Goal: Information Seeking & Learning: Learn about a topic

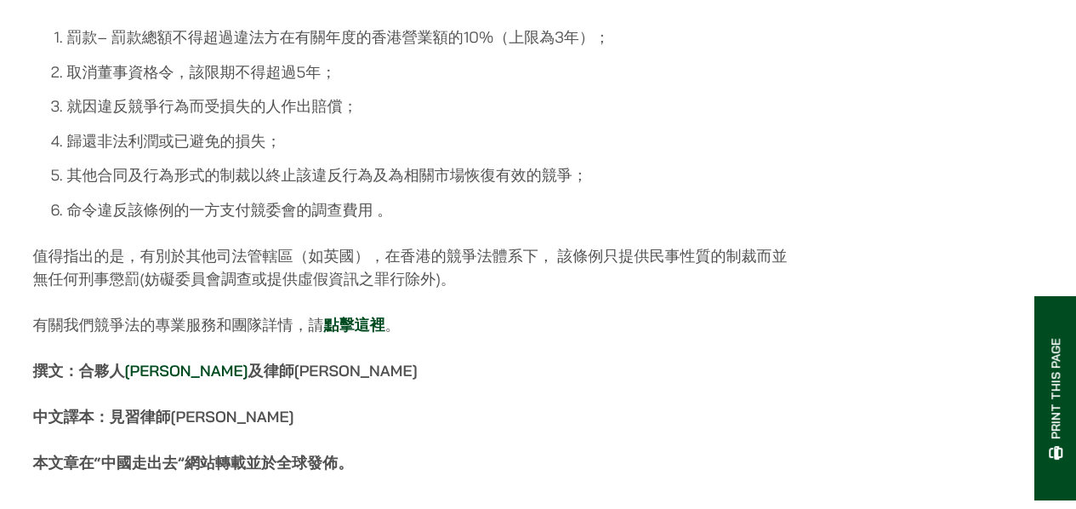
scroll to position [5615, 0]
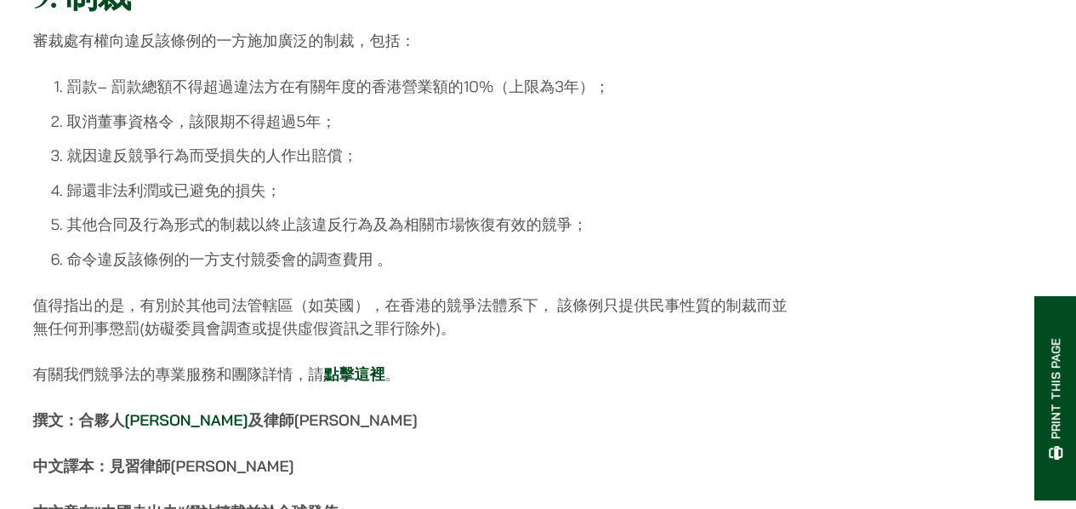
click at [776, 91] on li "罰款– 罰款總額不得超過違法方在有關年度的香港營業額的10%（上限為3年）；" at bounding box center [429, 86] width 724 height 23
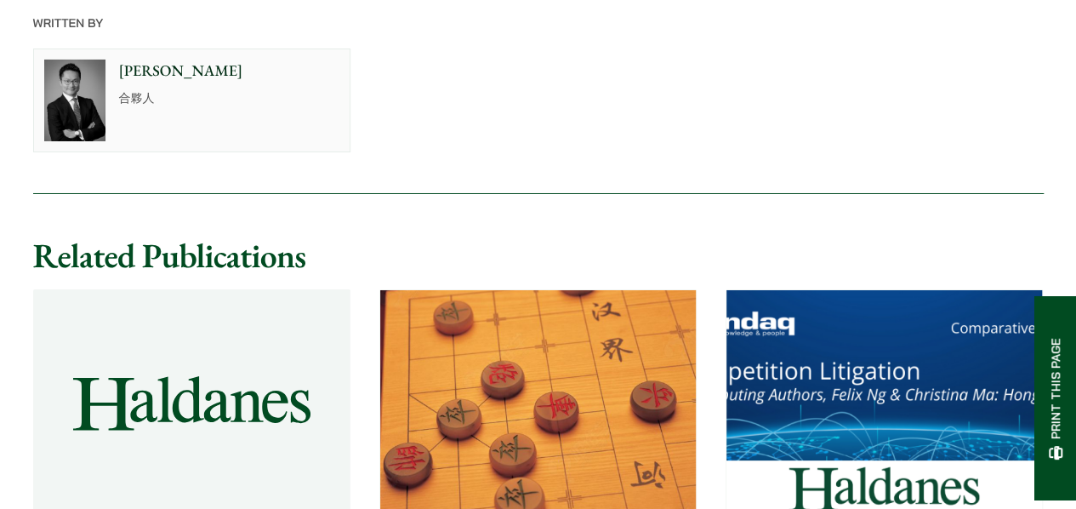
scroll to position [6465, 0]
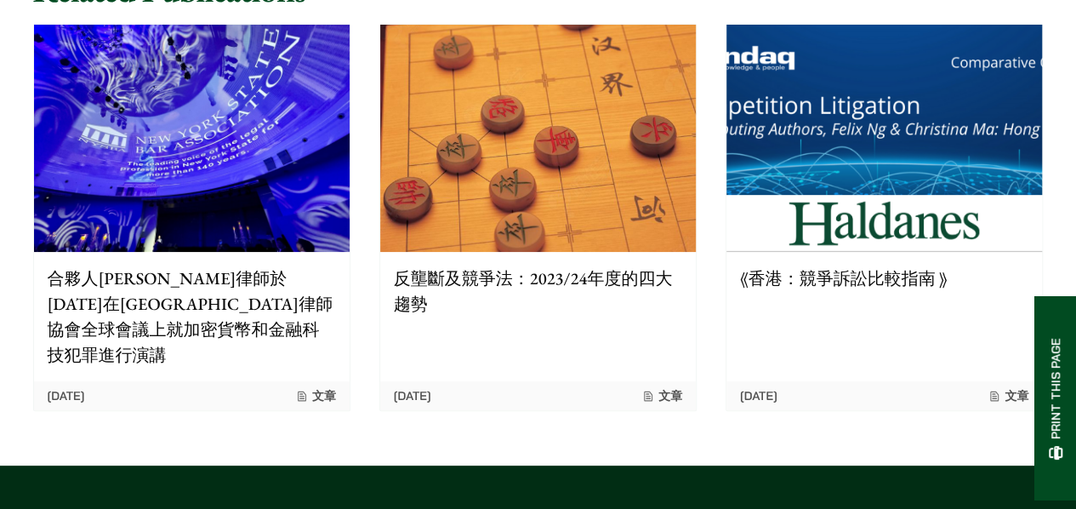
click at [805, 276] on p "《香港：競爭訴訟比較指南 》" at bounding box center [884, 278] width 288 height 26
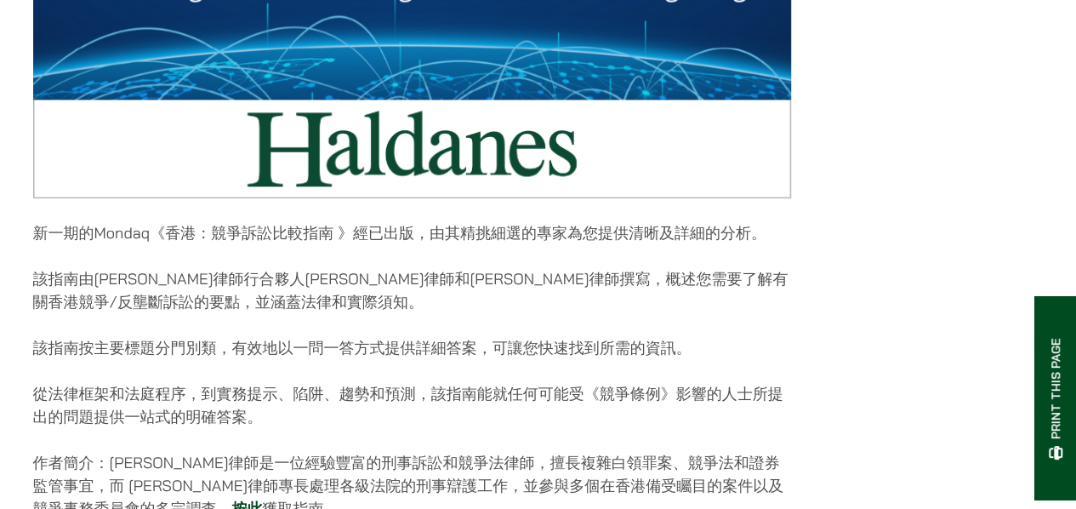
scroll to position [596, 0]
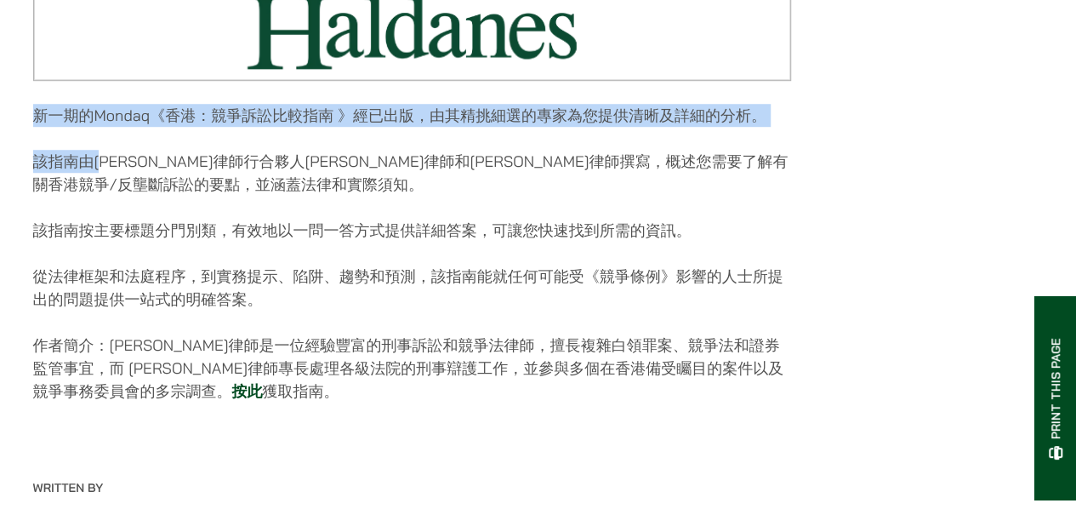
drag, startPoint x: 34, startPoint y: 127, endPoint x: 105, endPoint y: 163, distance: 80.3
click at [105, 163] on div "[DATE] 新一期的Mondaq《香港：競爭訴訟比較指南 》經已出版，由其精挑細選的專家為您提供清晰及詳細的分析。 該指南由[PERSON_NAME]律師行…" at bounding box center [412, 40] width 758 height 771
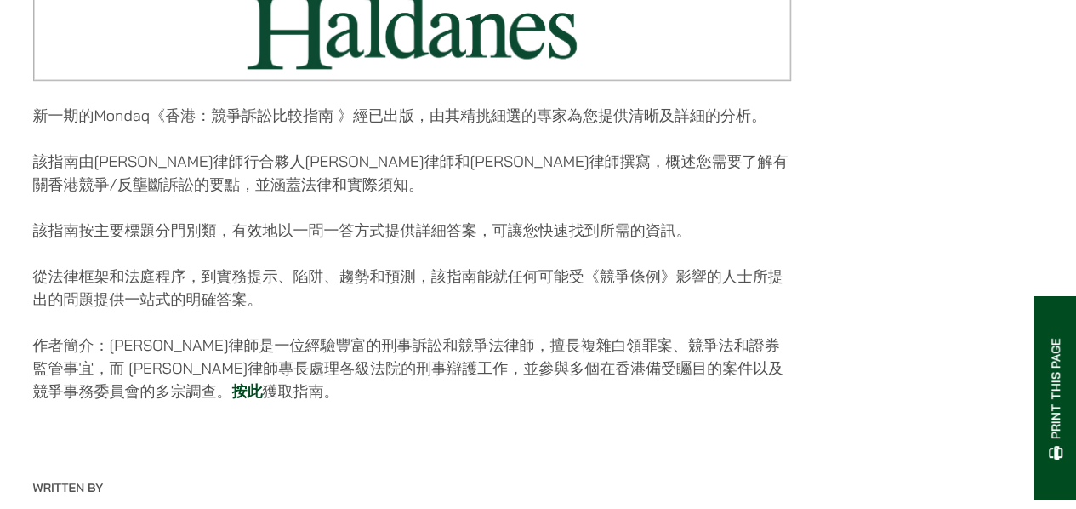
click at [134, 164] on p "該指南由[PERSON_NAME]律師行合夥人[PERSON_NAME]律師和[PERSON_NAME]律師撰寫，概述您需要了解有關香港競爭/反壟斷訴訟的要點…" at bounding box center [412, 173] width 758 height 46
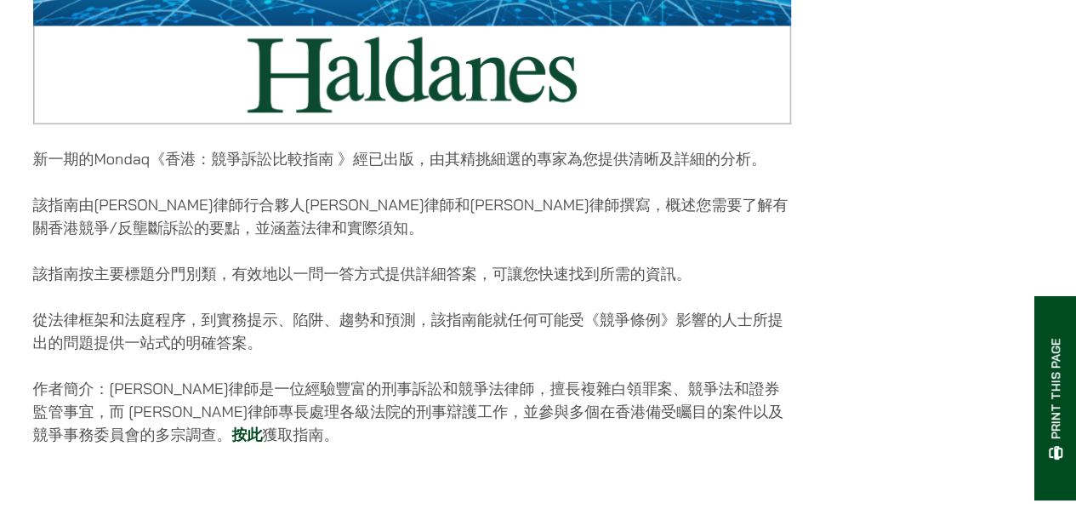
scroll to position [851, 0]
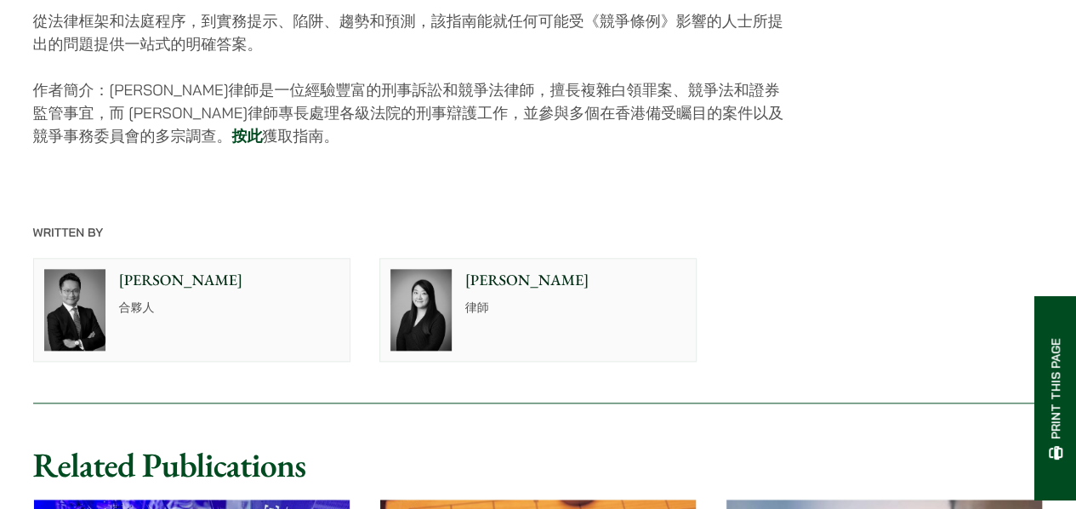
click at [232, 145] on link "按此" at bounding box center [247, 136] width 31 height 20
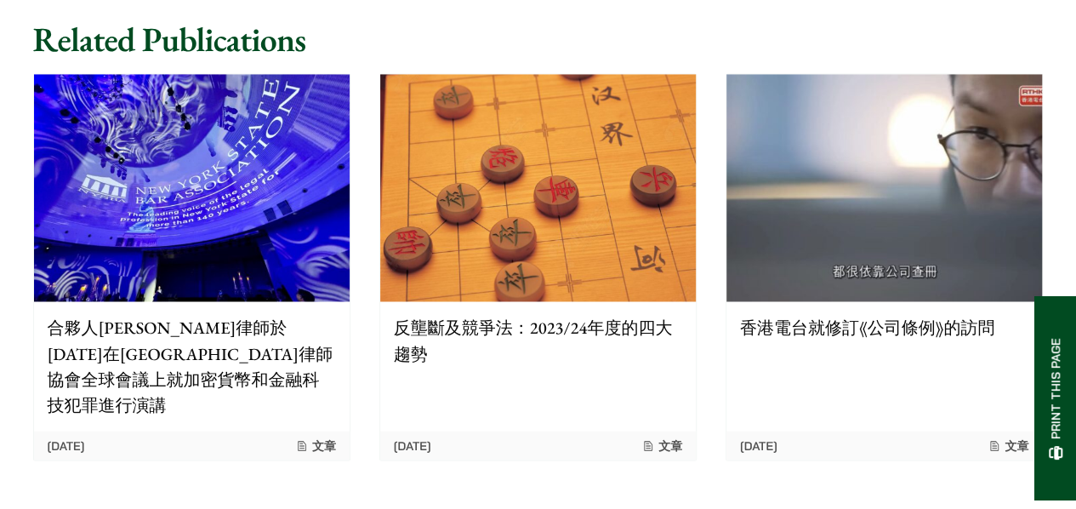
scroll to position [1191, 0]
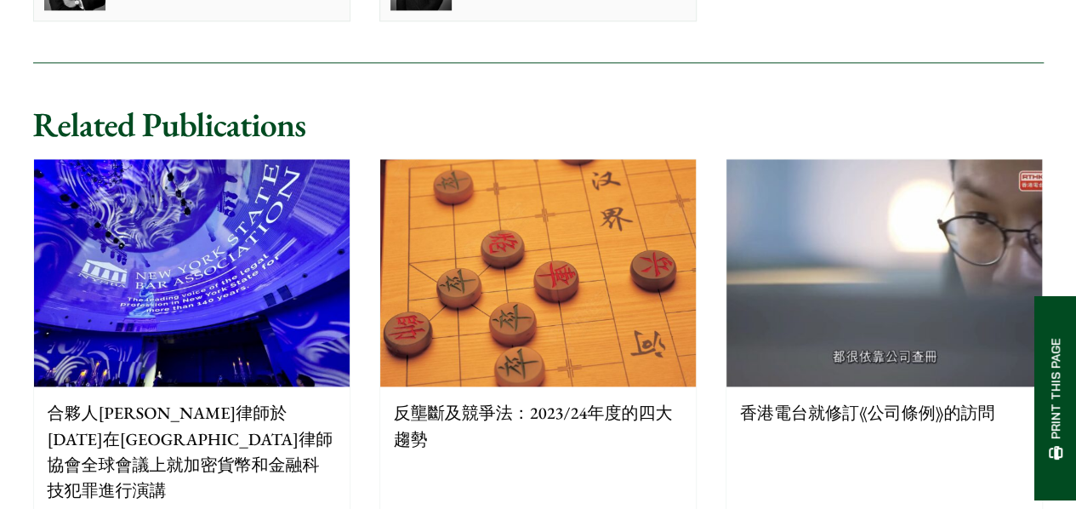
drag, startPoint x: 196, startPoint y: 134, endPoint x: 206, endPoint y: 135, distance: 10.3
click at [196, 134] on h2 "Related Publications" at bounding box center [538, 124] width 1011 height 41
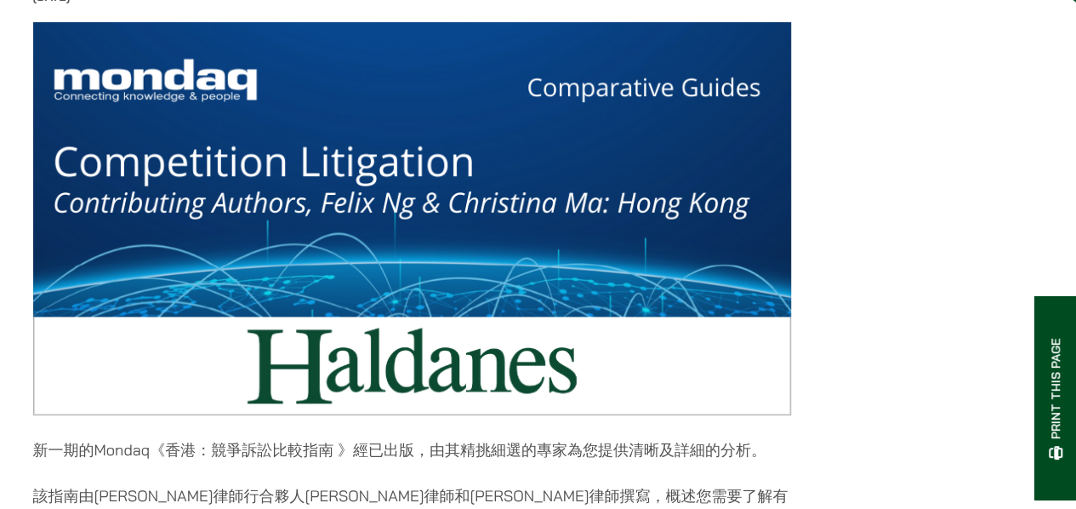
scroll to position [0, 0]
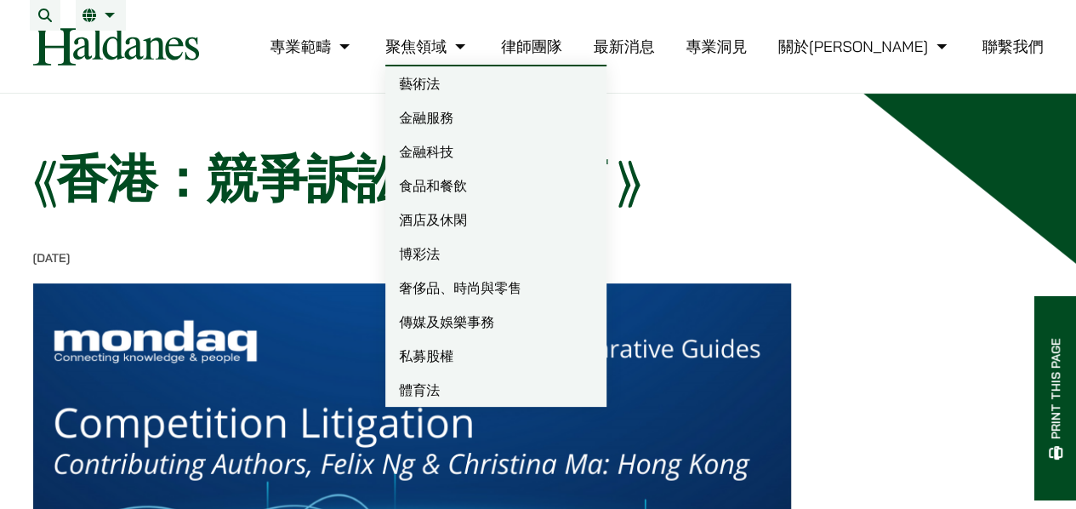
click at [470, 54] on link "聚焦領域" at bounding box center [427, 47] width 84 height 20
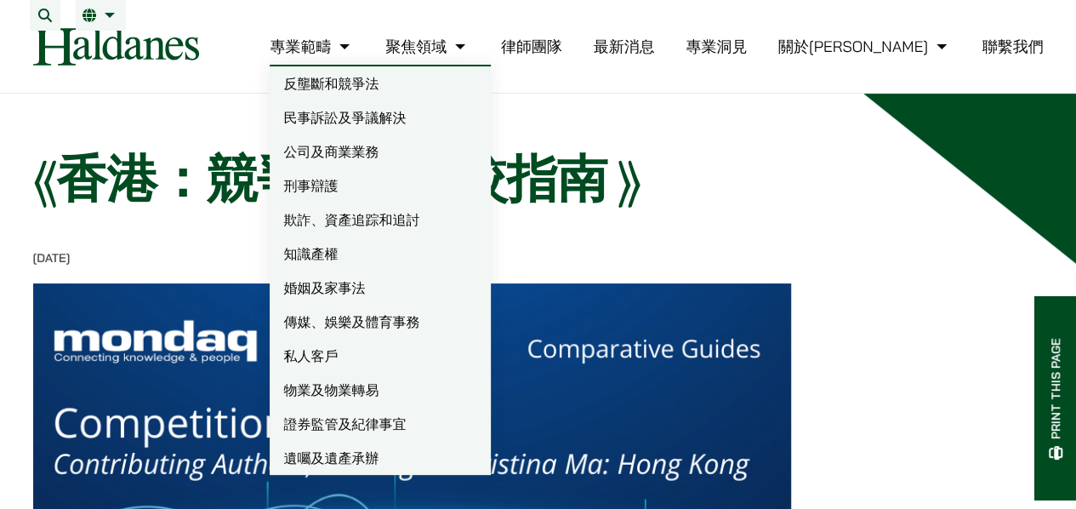
click at [435, 98] on link "反壟斷和競爭法" at bounding box center [380, 83] width 221 height 34
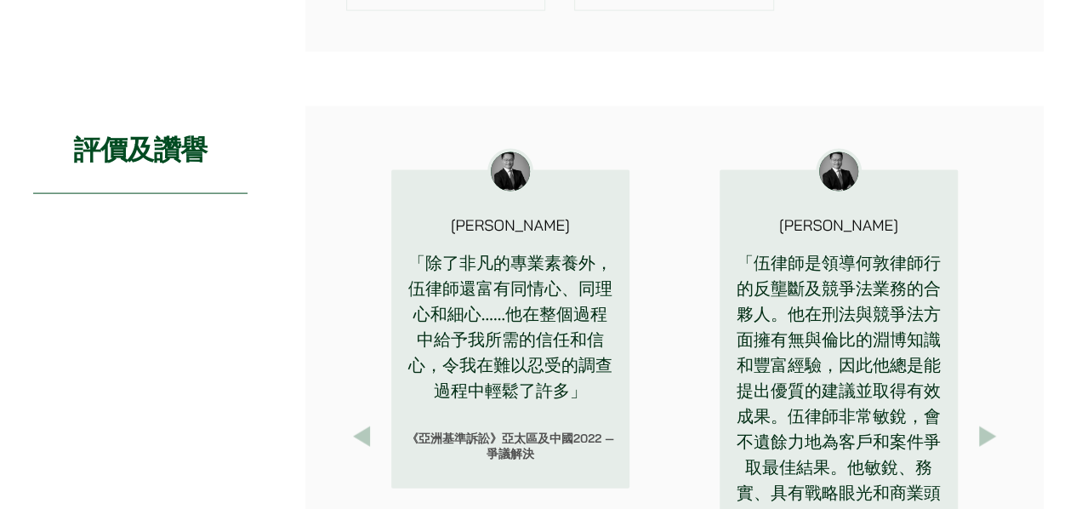
scroll to position [1741, 0]
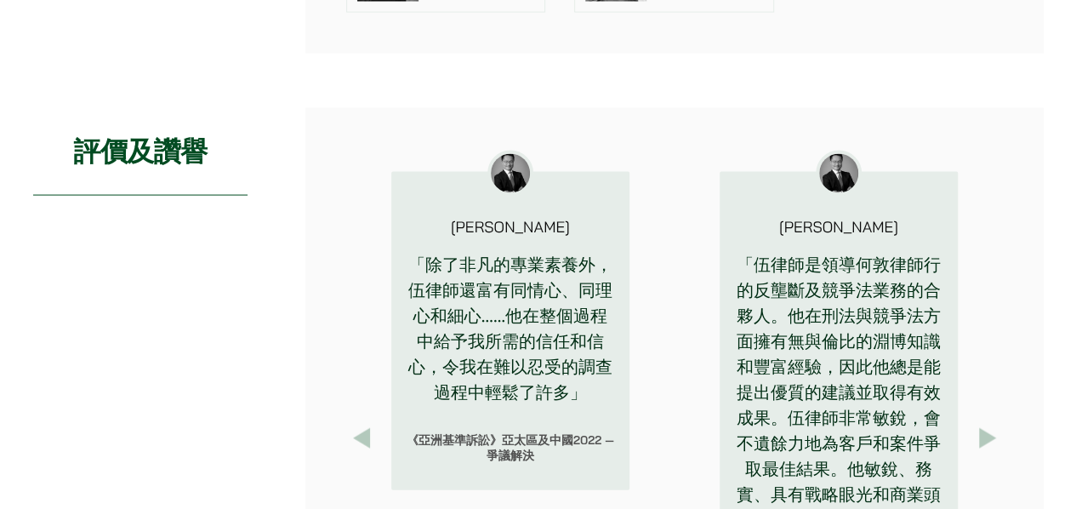
click at [994, 431] on button "Next" at bounding box center [987, 438] width 31 height 31
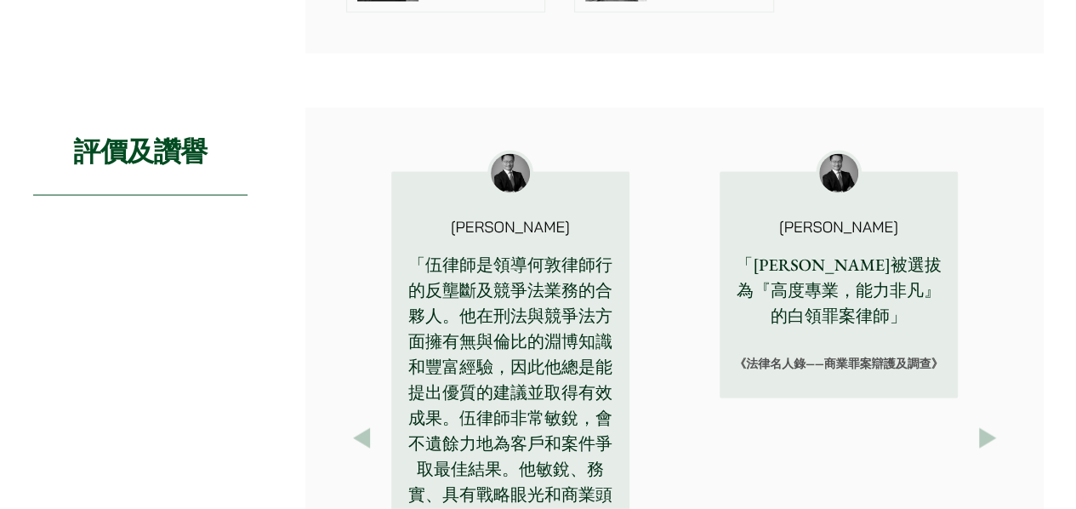
click at [994, 431] on button "Next" at bounding box center [987, 438] width 31 height 31
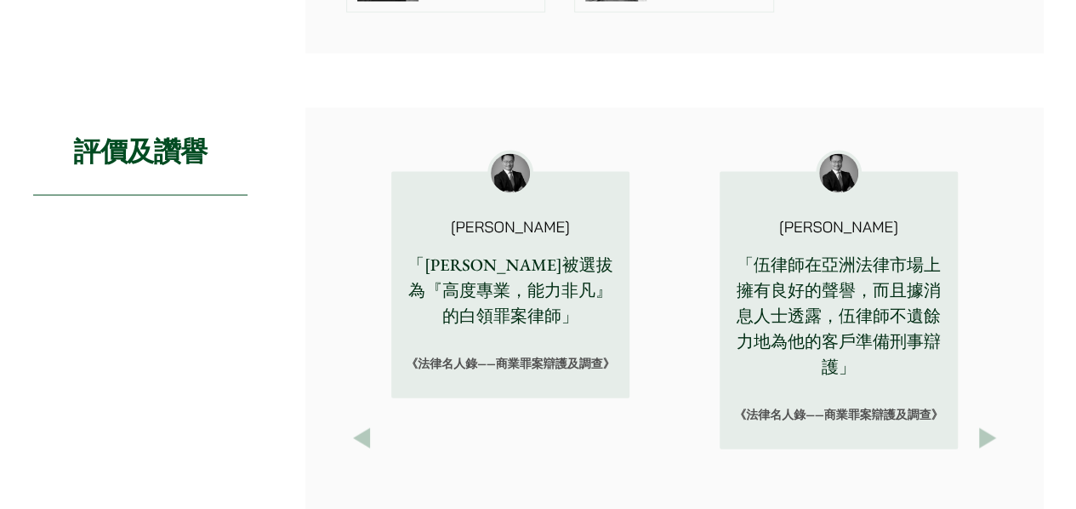
click at [994, 431] on button "Next" at bounding box center [987, 438] width 31 height 31
